Goal: Find contact information: Find contact information

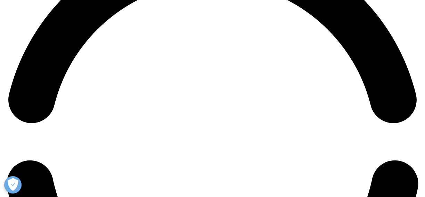
scroll to position [904, 0]
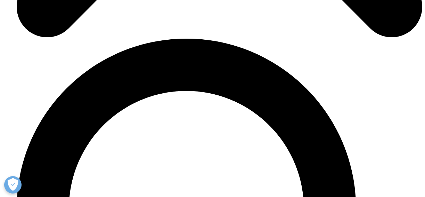
scroll to position [2260, 0]
